Goal: Find specific page/section: Find specific page/section

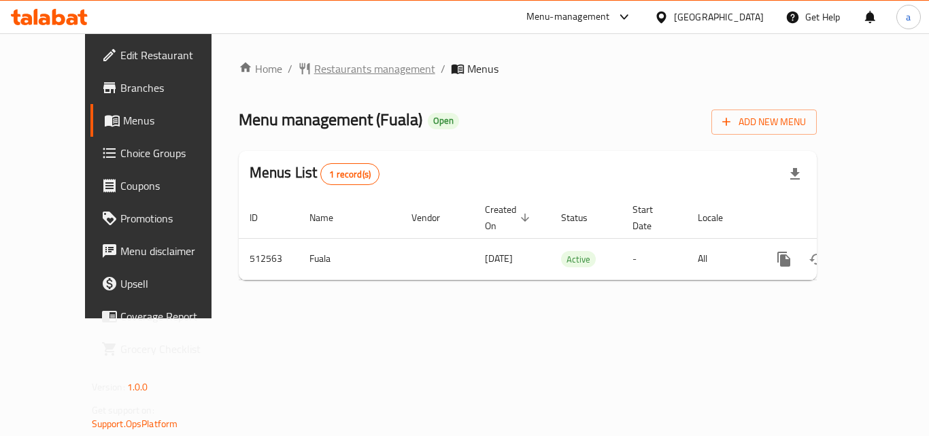
click at [314, 73] on span "Restaurants management" at bounding box center [374, 69] width 121 height 16
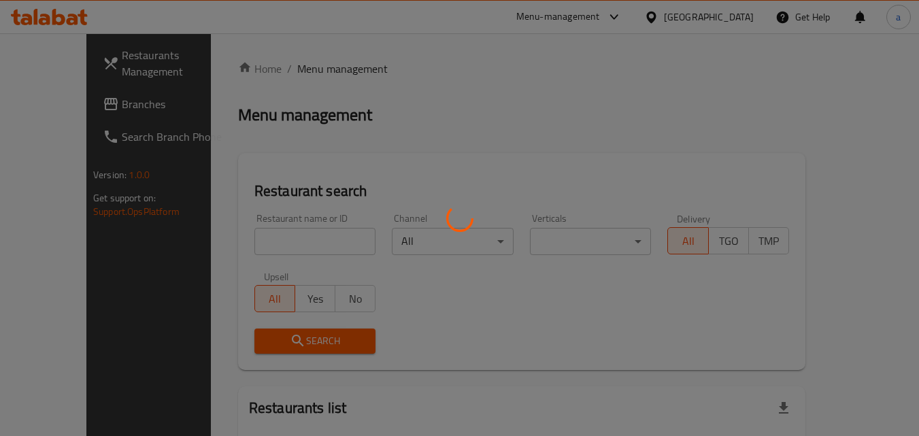
click at [722, 20] on div at bounding box center [459, 218] width 919 height 436
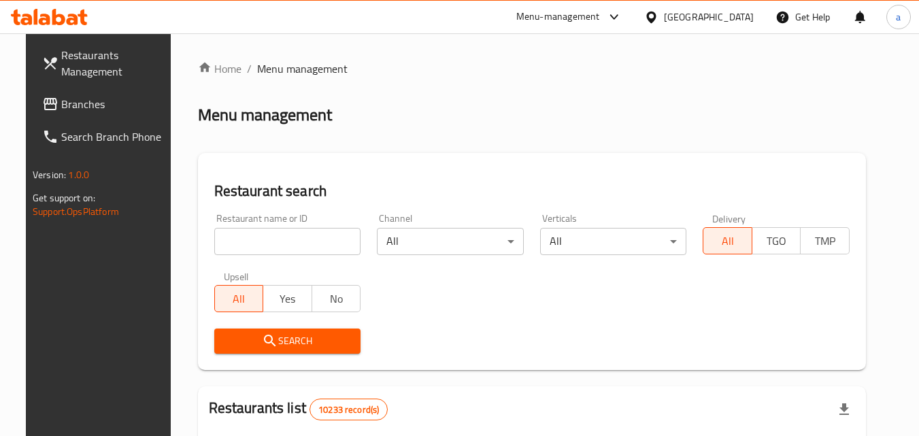
click at [742, 33] on div at bounding box center [459, 33] width 919 height 1
click at [740, 16] on div "[GEOGRAPHIC_DATA]" at bounding box center [709, 17] width 90 height 15
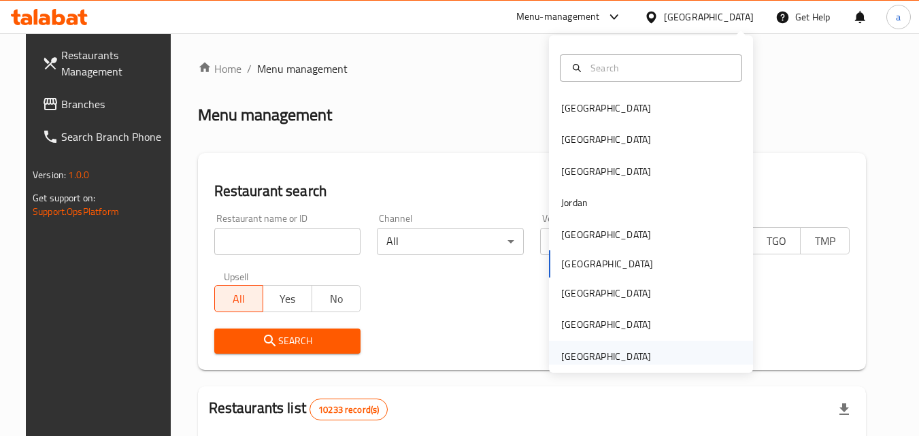
click at [578, 359] on div "[GEOGRAPHIC_DATA]" at bounding box center [606, 356] width 90 height 15
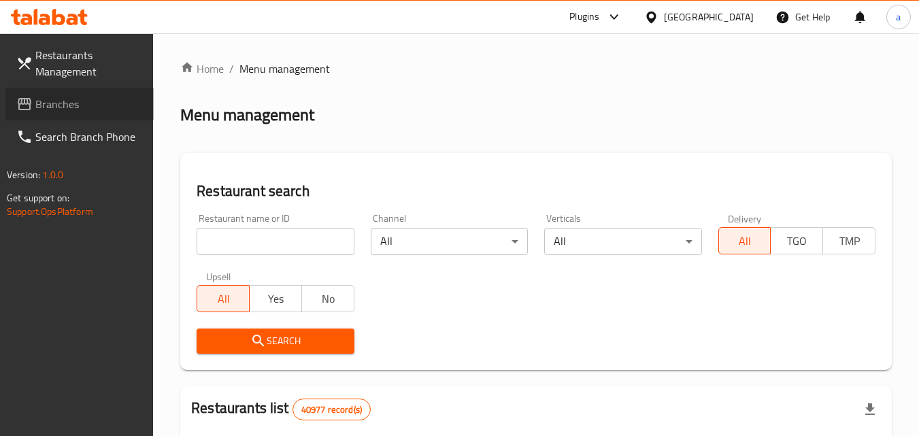
click at [50, 112] on span "Branches" at bounding box center [89, 104] width 108 height 16
